Goal: Book appointment/travel/reservation

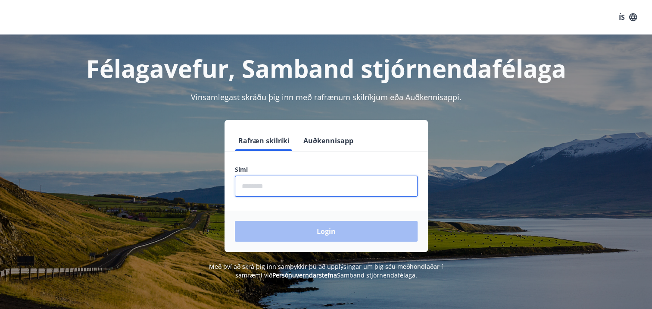
click at [290, 181] on input "phone" at bounding box center [326, 185] width 183 height 21
click at [343, 234] on div "Login" at bounding box center [326, 230] width 203 height 41
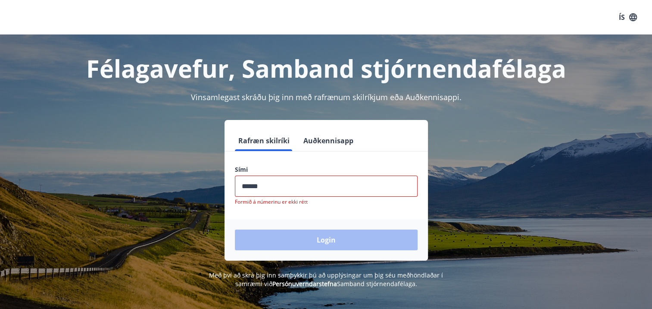
click at [300, 177] on input "phone" at bounding box center [326, 185] width 183 height 21
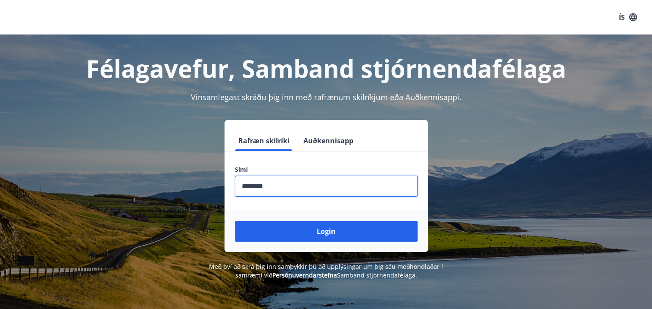
type input "********"
click at [235, 221] on button "Login" at bounding box center [326, 231] width 183 height 21
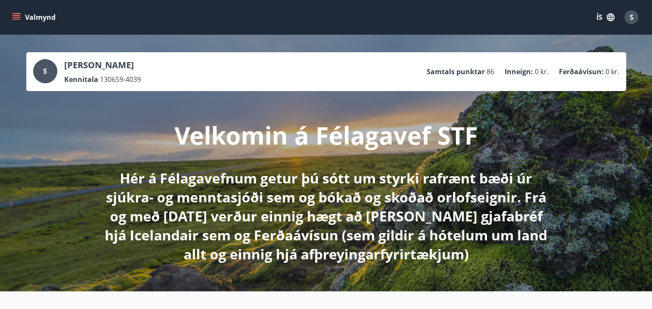
click at [14, 17] on icon "menu" at bounding box center [16, 17] width 9 height 1
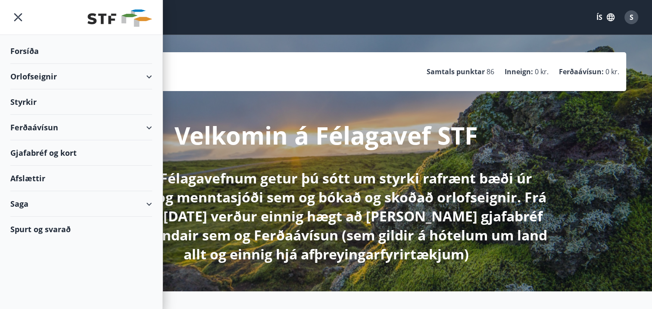
click at [149, 75] on div "Orlofseignir" at bounding box center [81, 76] width 142 height 25
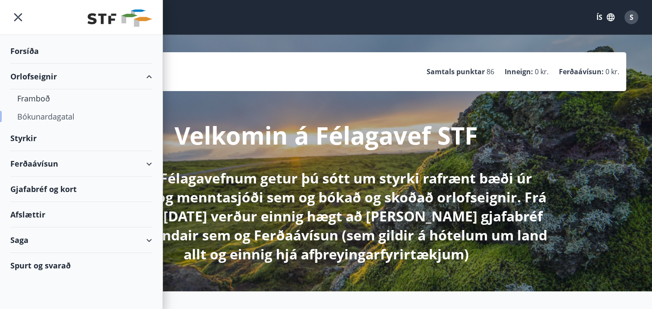
click at [50, 116] on div "Bókunardagatal" at bounding box center [81, 116] width 128 height 18
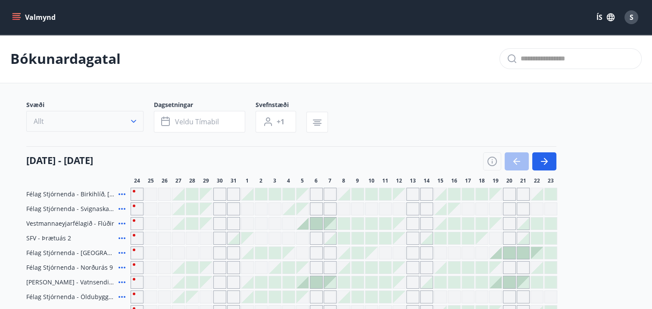
click at [133, 119] on icon "button" at bounding box center [133, 121] width 9 height 9
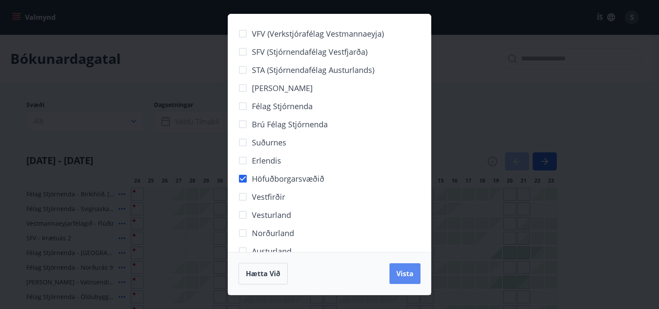
click at [405, 274] on span "Vista" at bounding box center [404, 273] width 17 height 9
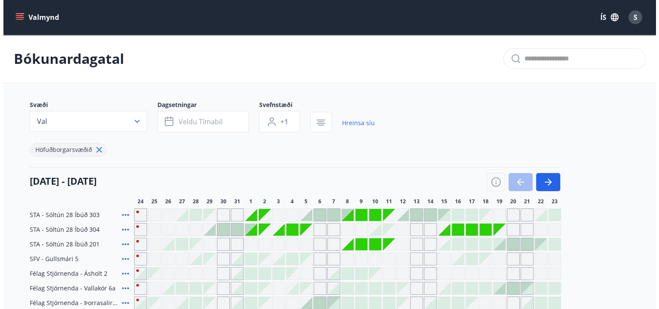
scroll to position [43, 0]
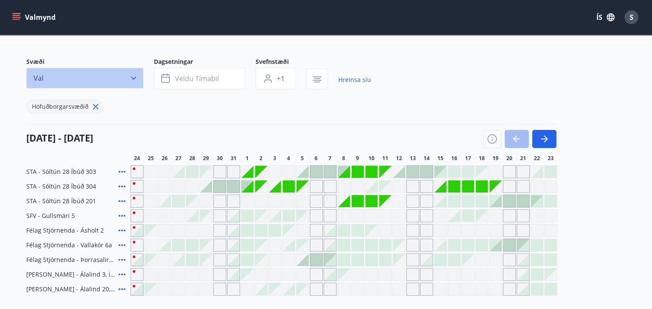
click at [131, 77] on icon "button" at bounding box center [133, 78] width 5 height 3
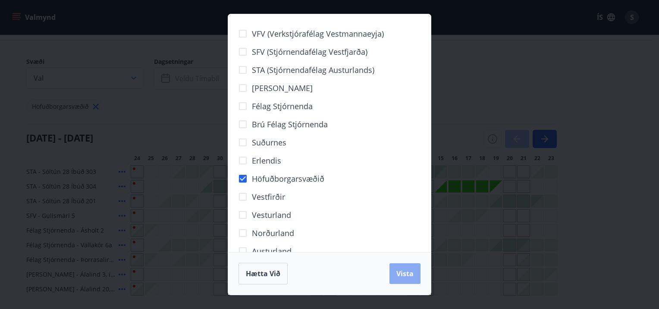
click at [408, 272] on span "Vista" at bounding box center [404, 273] width 17 height 9
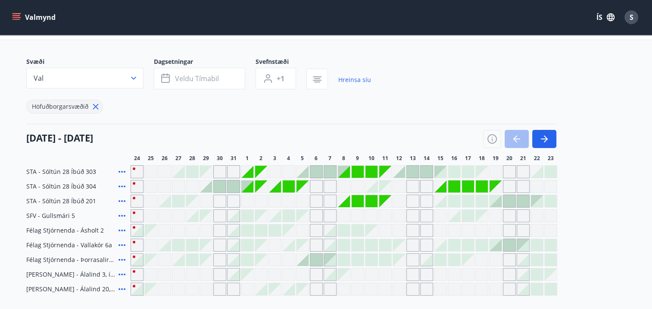
click at [303, 172] on div at bounding box center [303, 172] width 12 height 12
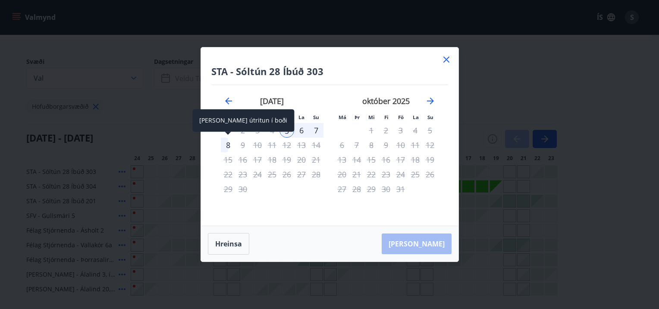
click at [228, 145] on div "8" at bounding box center [228, 144] width 15 height 15
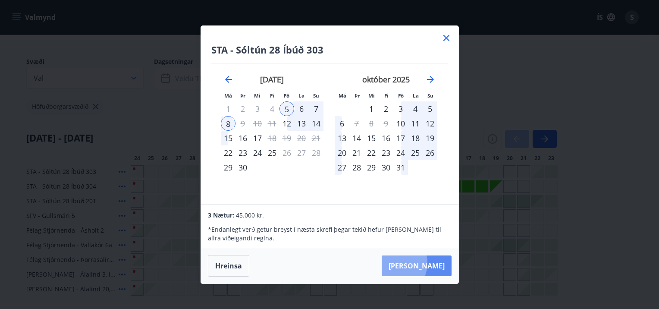
click at [419, 262] on button "[PERSON_NAME]" at bounding box center [416, 265] width 70 height 21
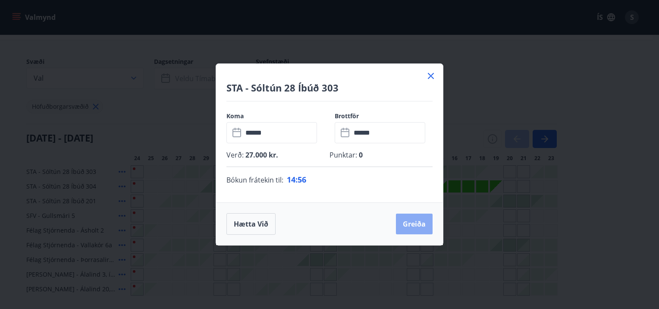
click at [410, 224] on button "Greiða" at bounding box center [414, 223] width 37 height 21
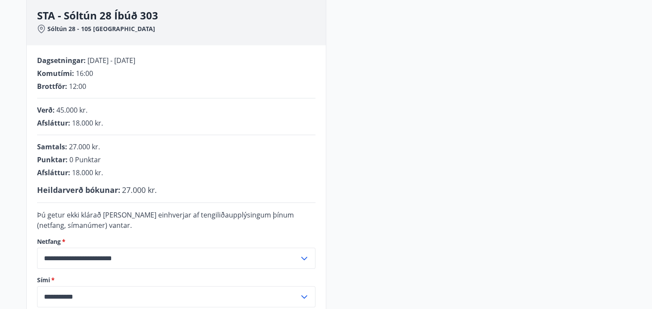
scroll to position [259, 0]
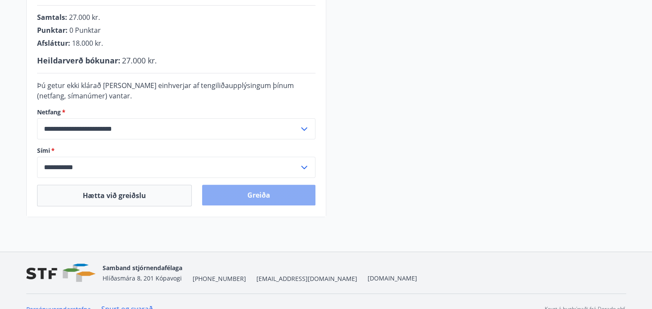
click at [266, 194] on button "Greiða" at bounding box center [258, 194] width 113 height 21
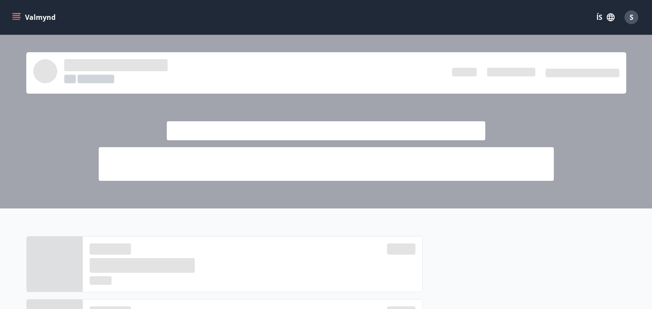
click at [12, 16] on icon "menu" at bounding box center [16, 17] width 9 height 9
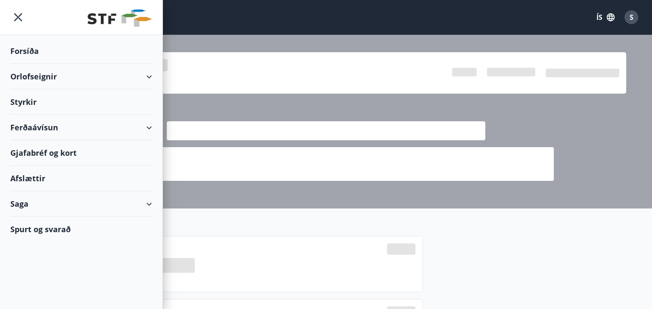
click at [28, 72] on div "Orlofseignir" at bounding box center [81, 76] width 142 height 25
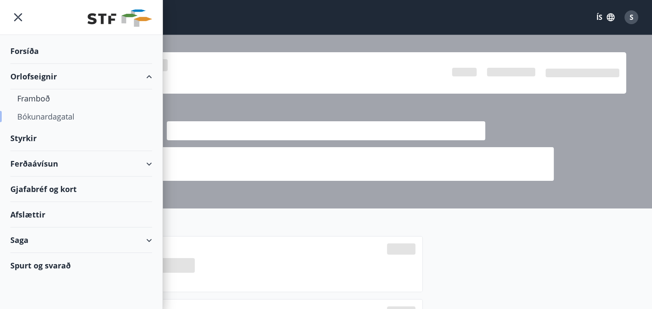
click at [48, 116] on div "Bókunardagatal" at bounding box center [81, 116] width 128 height 18
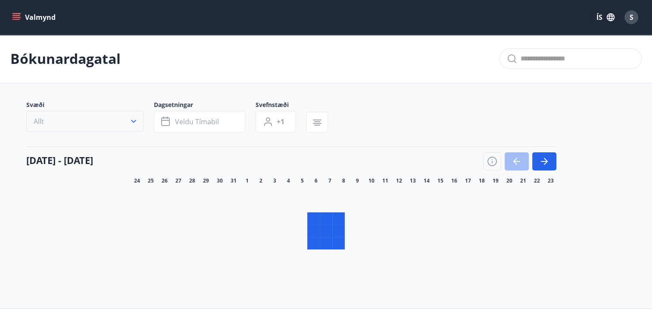
click at [133, 120] on icon "button" at bounding box center [133, 121] width 9 height 9
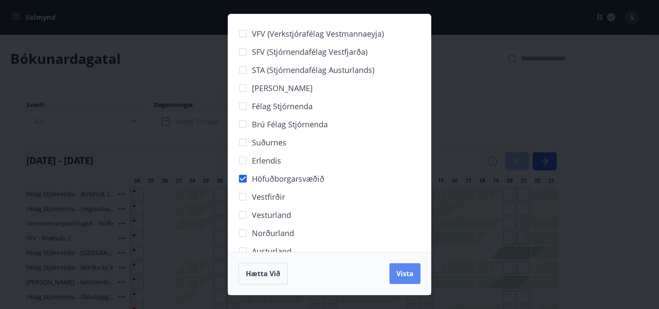
click at [400, 269] on span "Vista" at bounding box center [404, 273] width 17 height 9
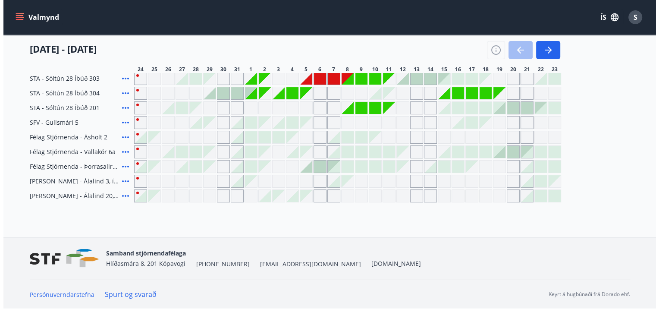
scroll to position [7, 0]
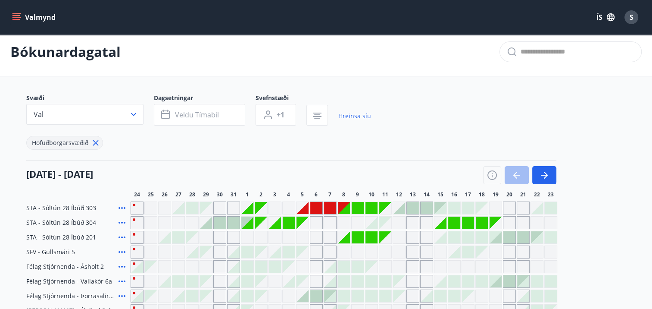
click at [306, 205] on div at bounding box center [303, 208] width 12 height 12
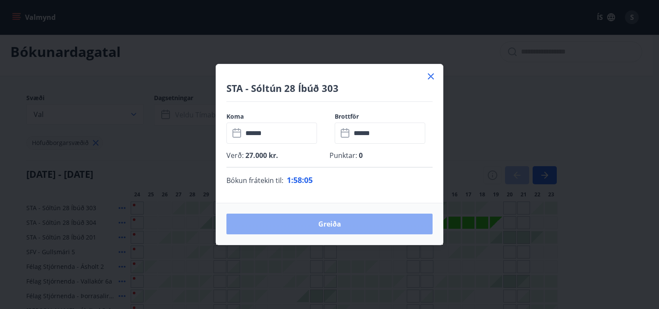
click at [333, 222] on button "Greiða" at bounding box center [329, 223] width 206 height 21
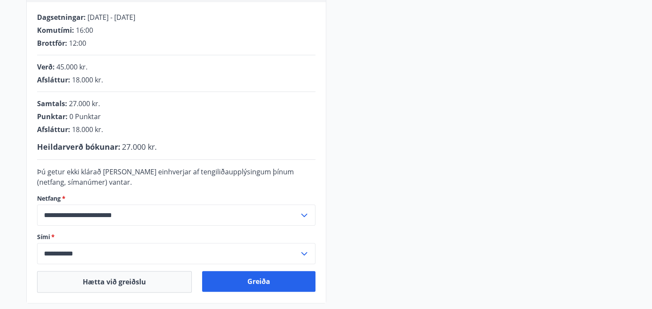
scroll to position [259, 0]
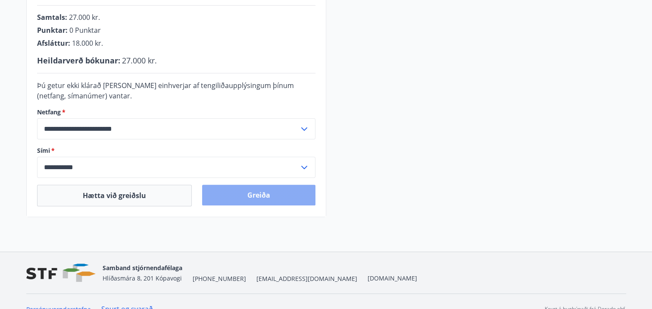
click at [256, 196] on button "Greiða" at bounding box center [258, 194] width 113 height 21
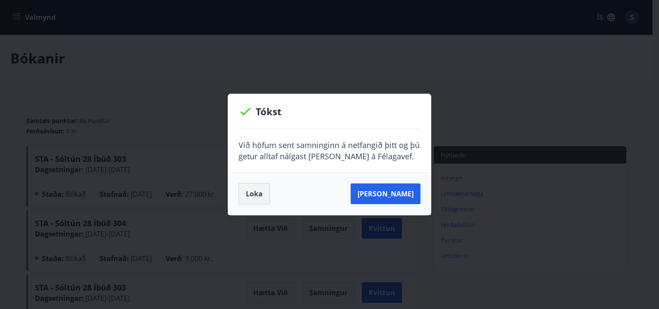
click at [248, 191] on button "Loka" at bounding box center [253, 194] width 31 height 22
click at [253, 191] on button "Loka" at bounding box center [253, 194] width 31 height 22
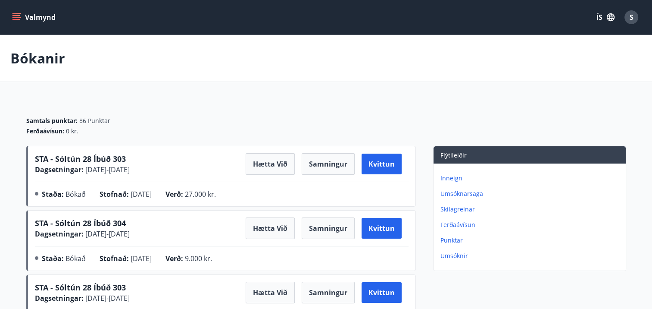
click at [17, 17] on icon "menu" at bounding box center [16, 17] width 9 height 9
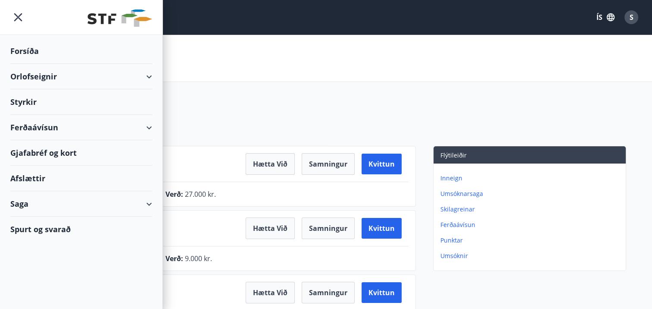
click at [150, 75] on div "Orlofseignir" at bounding box center [81, 76] width 142 height 25
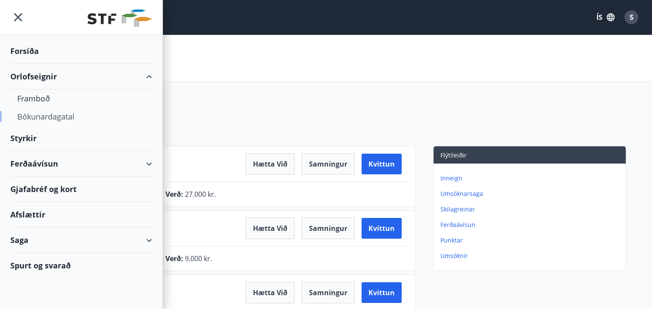
click at [62, 116] on div "Bókunardagatal" at bounding box center [81, 116] width 128 height 18
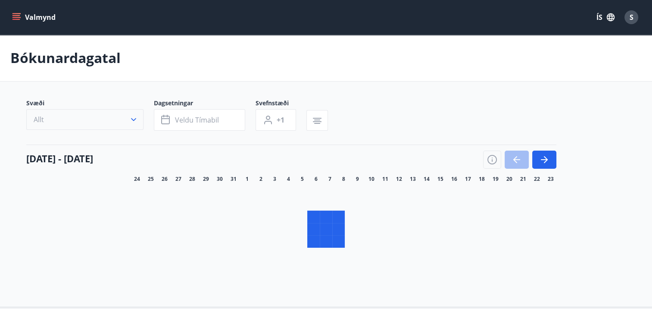
click at [134, 120] on icon "button" at bounding box center [133, 119] width 9 height 9
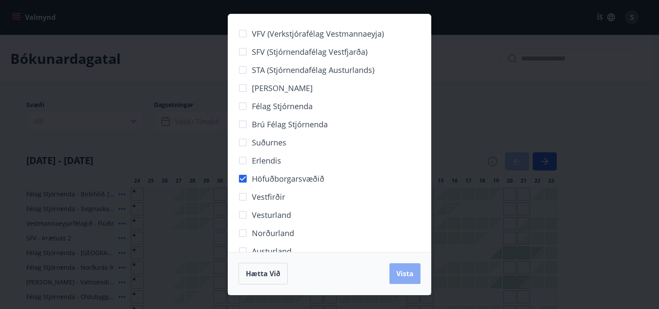
click at [404, 272] on span "Vista" at bounding box center [404, 273] width 17 height 9
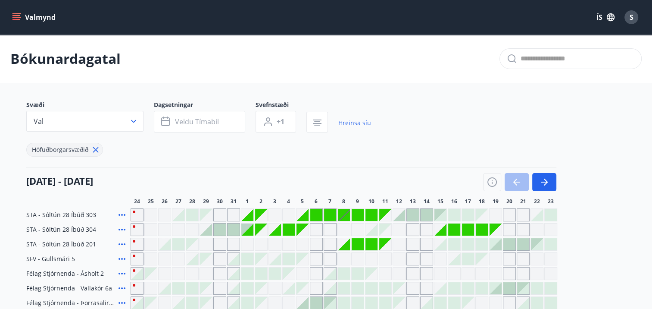
scroll to position [86, 0]
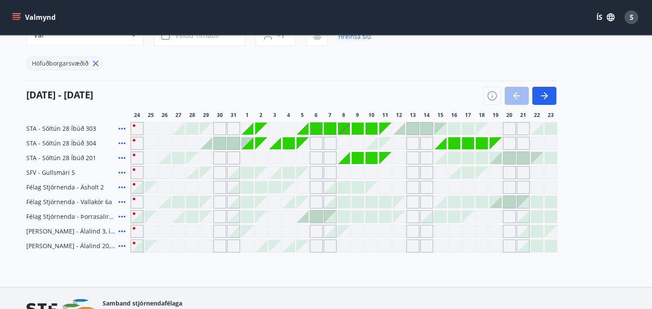
click at [206, 142] on div at bounding box center [206, 143] width 12 height 12
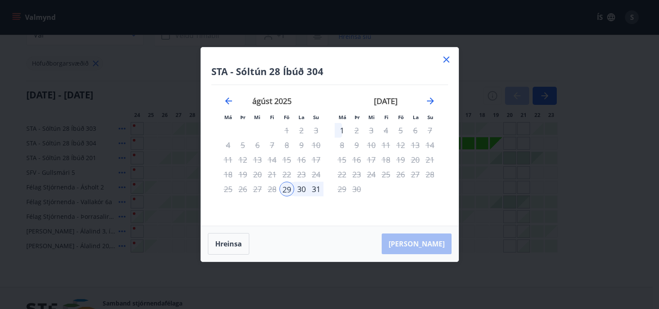
click at [445, 59] on icon at bounding box center [446, 59] width 6 height 6
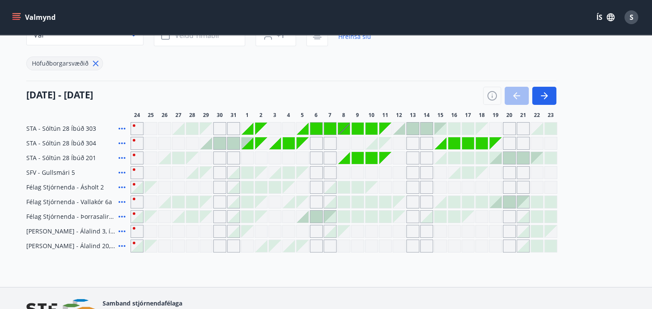
click at [17, 19] on icon "menu" at bounding box center [16, 17] width 9 height 9
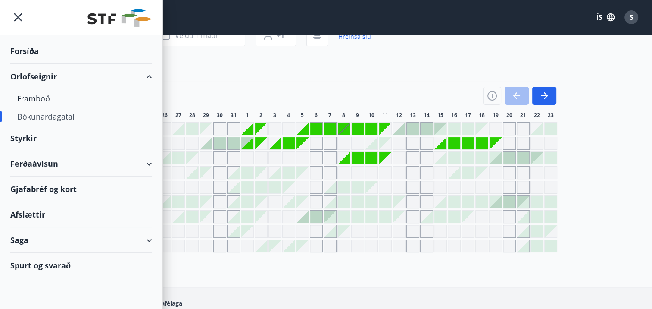
click at [47, 116] on div "Bókunardagatal" at bounding box center [81, 116] width 128 height 18
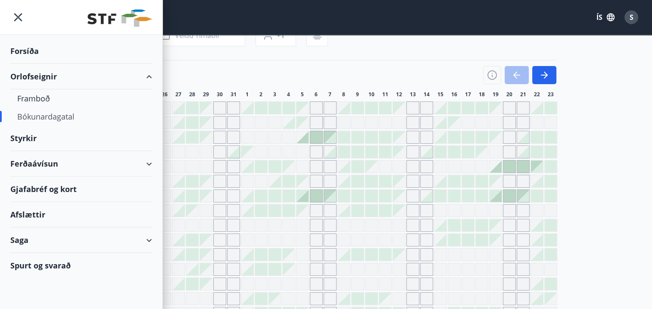
click at [45, 116] on div "Bókunardagatal" at bounding box center [81, 116] width 128 height 18
click at [18, 16] on icon "menu" at bounding box center [18, 17] width 16 height 16
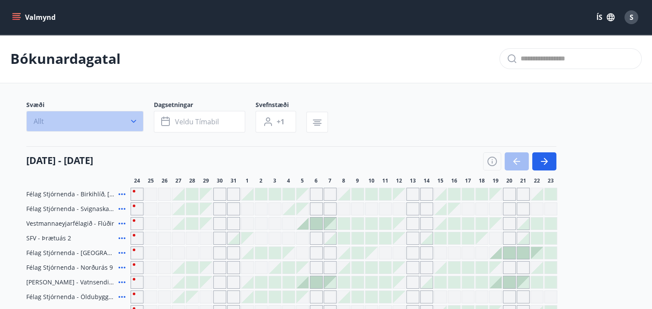
click at [131, 118] on icon "button" at bounding box center [133, 121] width 9 height 9
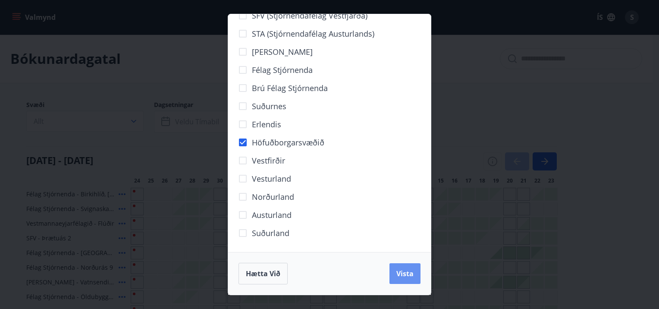
drag, startPoint x: 405, startPoint y: 276, endPoint x: 359, endPoint y: 179, distance: 107.0
click at [405, 276] on span "Vista" at bounding box center [404, 273] width 17 height 9
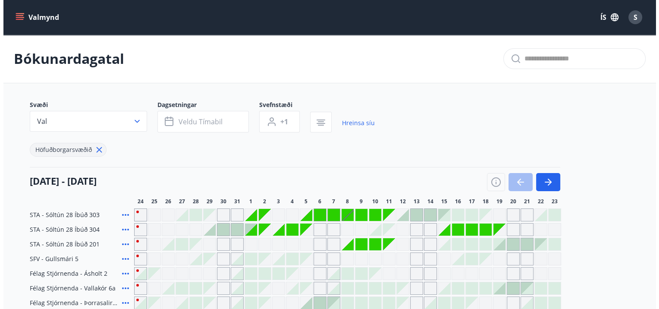
scroll to position [129, 0]
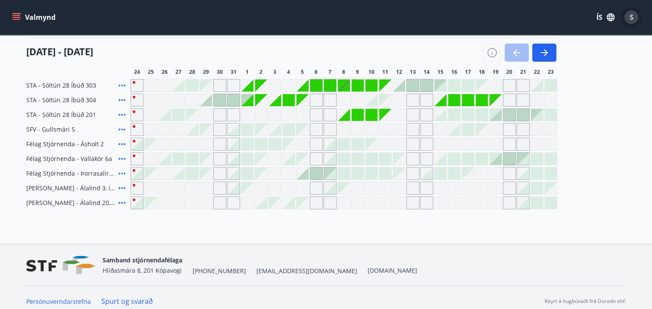
click at [638, 20] on button "S" at bounding box center [631, 17] width 21 height 21
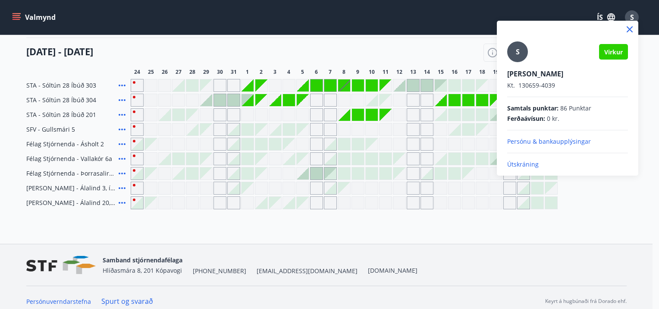
click at [531, 166] on p "Útskráning" at bounding box center [567, 164] width 121 height 9
